Goal: Task Accomplishment & Management: Manage account settings

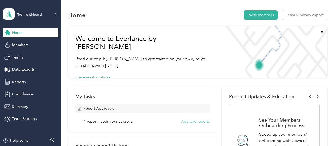
click at [194, 121] on button "Approve reports" at bounding box center [195, 121] width 28 height 6
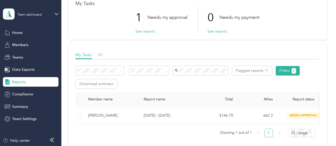
scroll to position [41, 0]
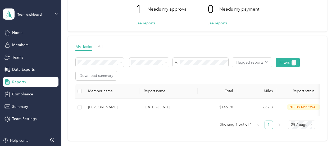
click at [154, 110] on div "Approved by me" at bounding box center [149, 111] width 32 height 6
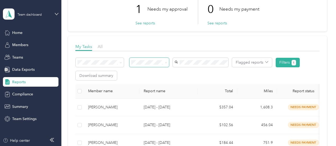
click at [163, 61] on span at bounding box center [165, 62] width 4 height 6
click at [166, 62] on icon at bounding box center [166, 62] width 2 height 2
click at [193, 78] on div "Flagged reports Filters 1 Download summary" at bounding box center [197, 69] width 244 height 22
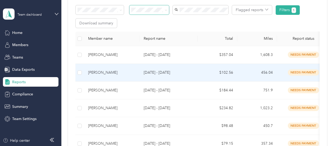
scroll to position [85, 0]
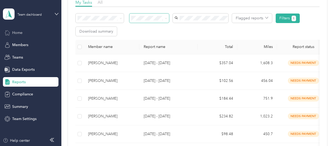
click at [25, 32] on div "Home" at bounding box center [31, 33] width 56 height 10
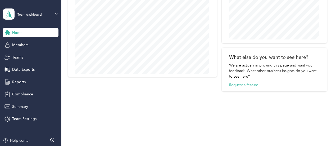
scroll to position [285, 0]
